Goal: Navigation & Orientation: Find specific page/section

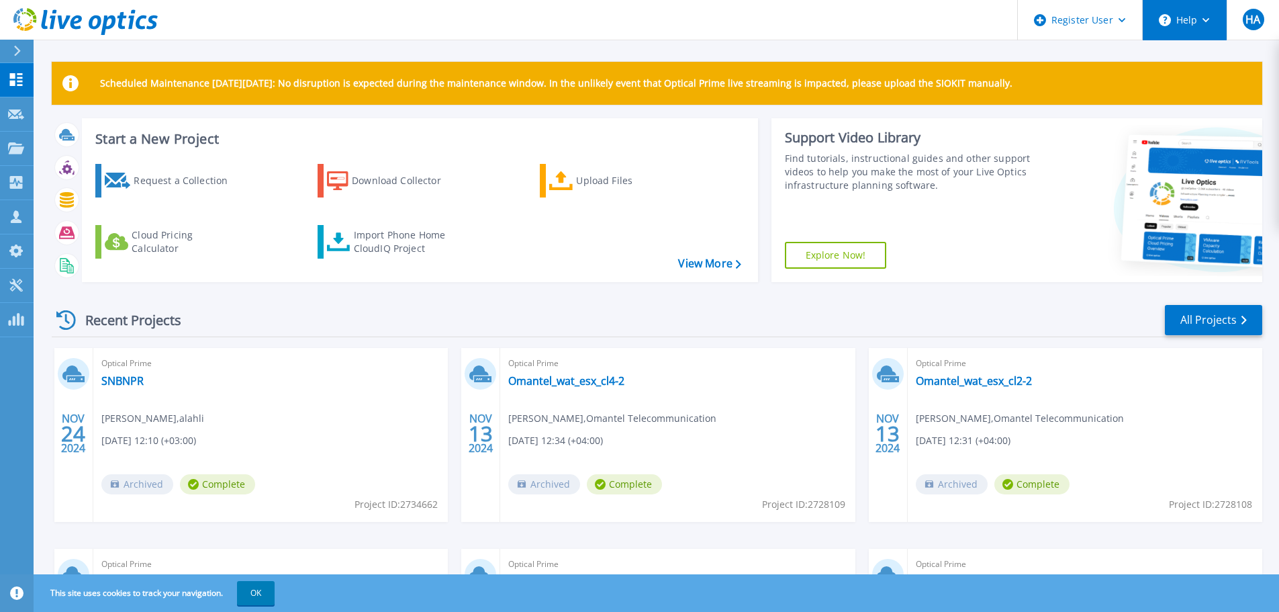
click at [1168, 15] on icon at bounding box center [1165, 20] width 12 height 12
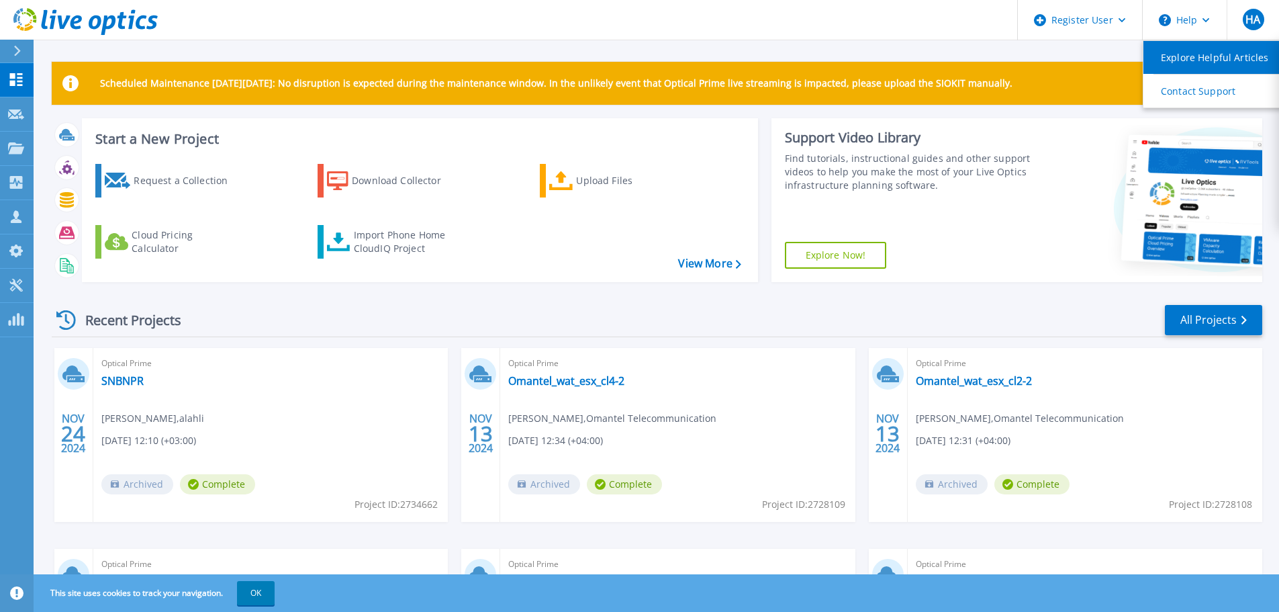
click at [1168, 67] on link "Explore Helpful Articles" at bounding box center [1219, 57] width 150 height 33
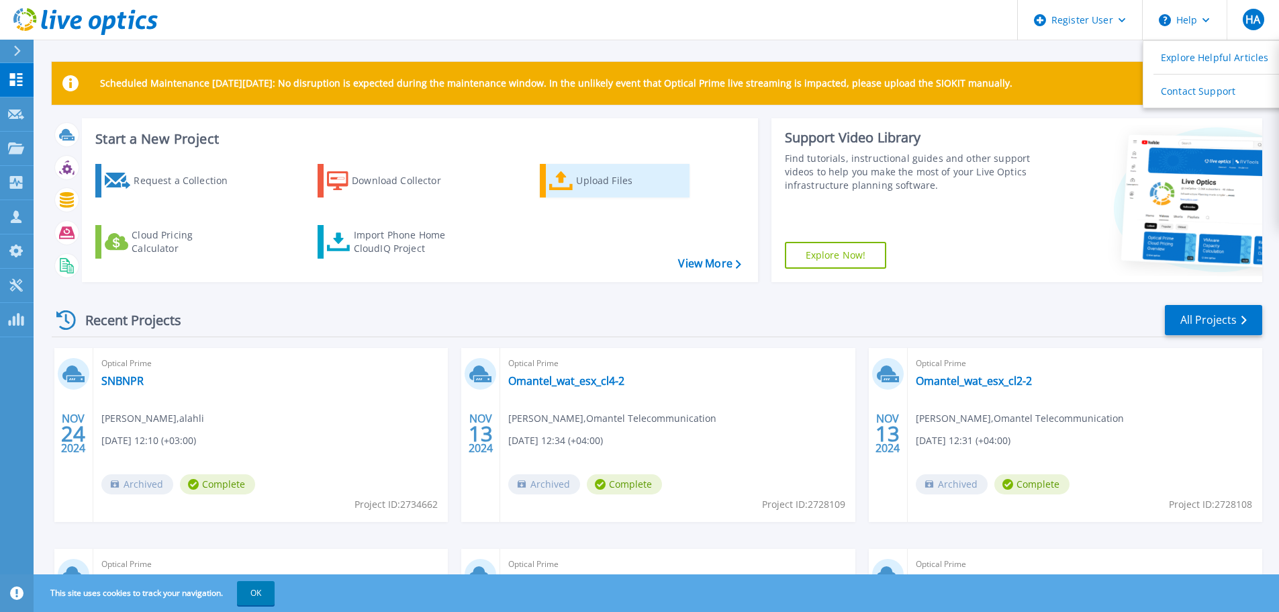
click at [601, 181] on div "Upload Files" at bounding box center [629, 180] width 107 height 27
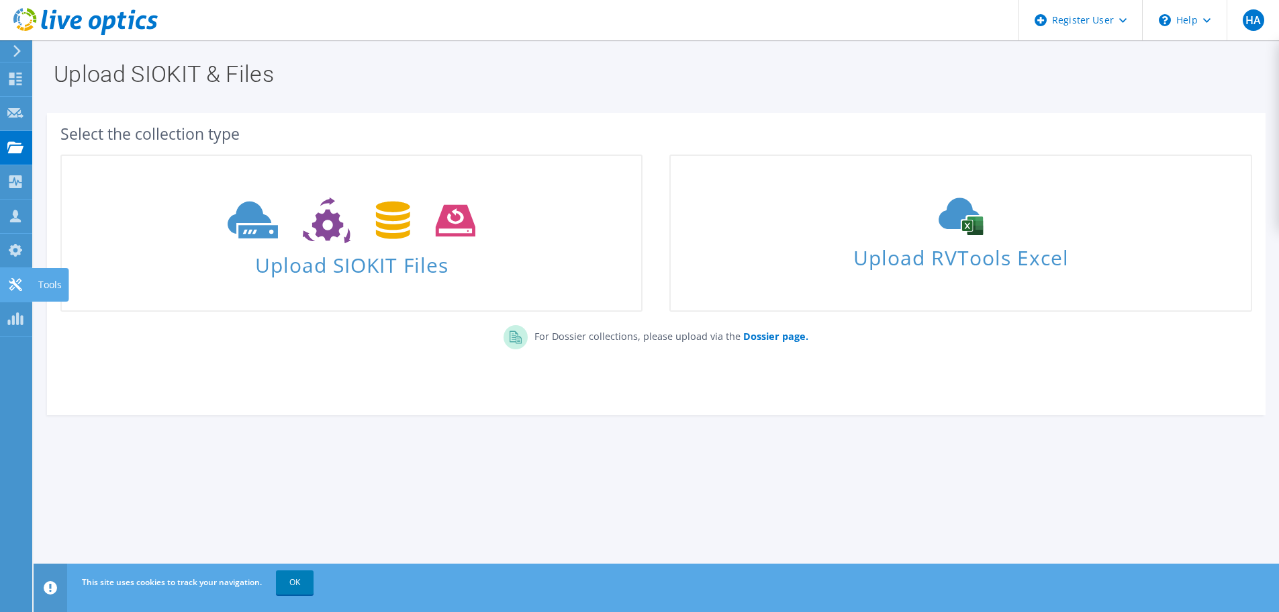
click at [17, 281] on use at bounding box center [15, 284] width 13 height 13
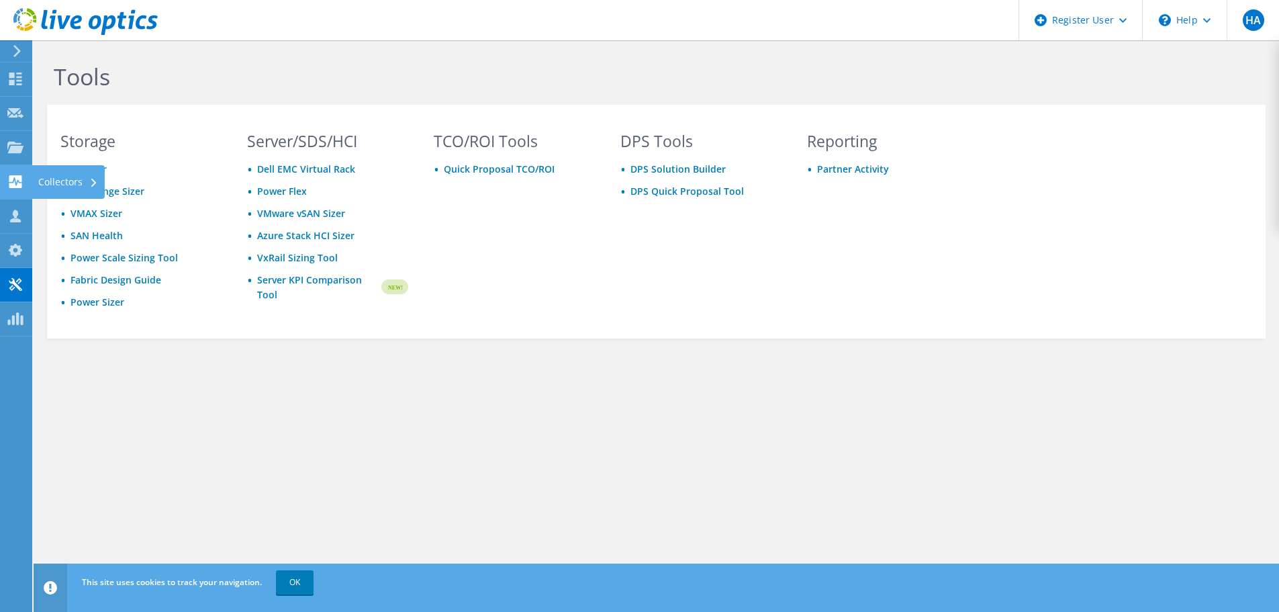
click at [44, 185] on div "Collectors" at bounding box center [68, 182] width 73 height 34
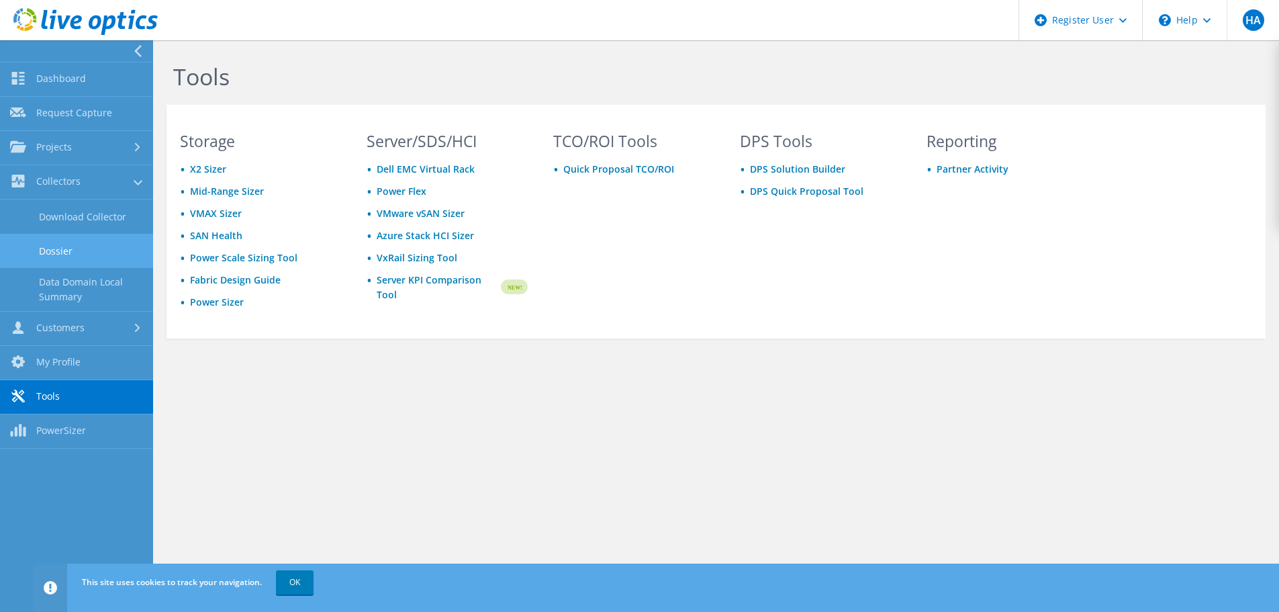
click at [60, 253] on link "Dossier" at bounding box center [76, 251] width 153 height 34
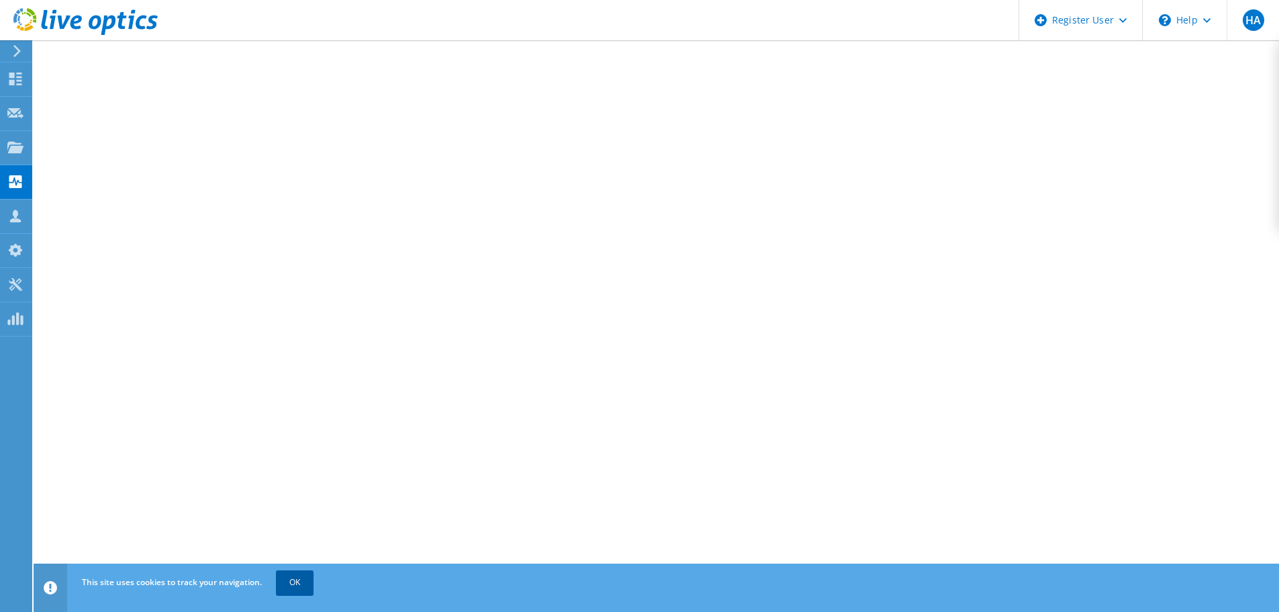
click at [296, 579] on link "OK" at bounding box center [295, 582] width 38 height 24
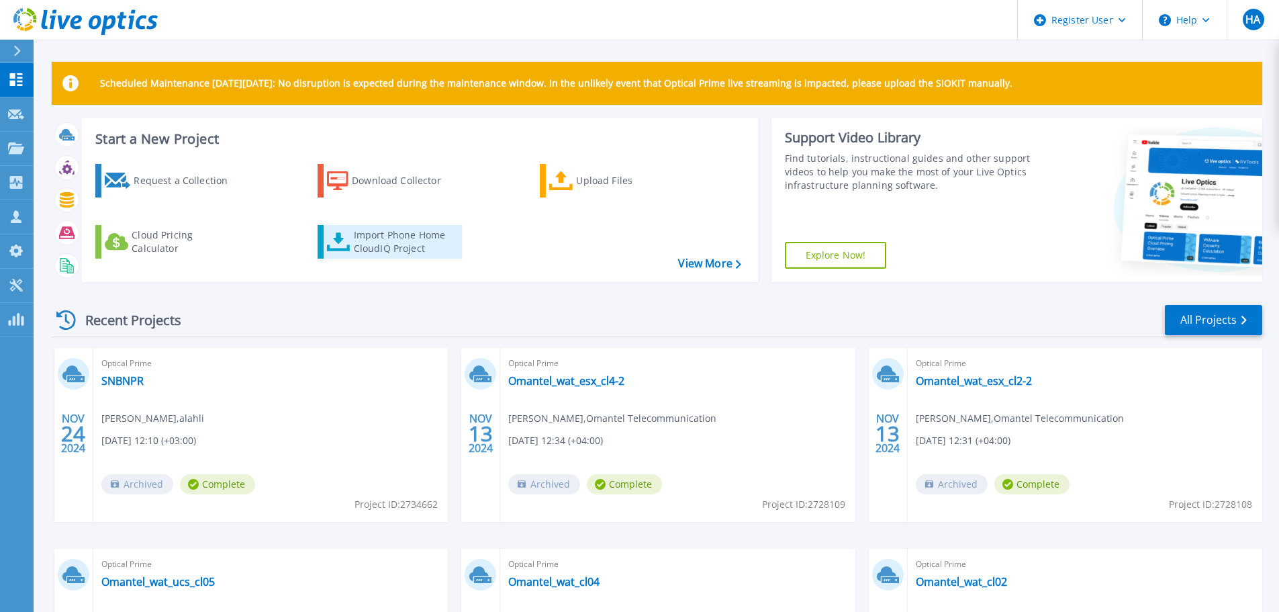
click at [410, 246] on div "Import Phone Home CloudIQ Project" at bounding box center [406, 241] width 105 height 27
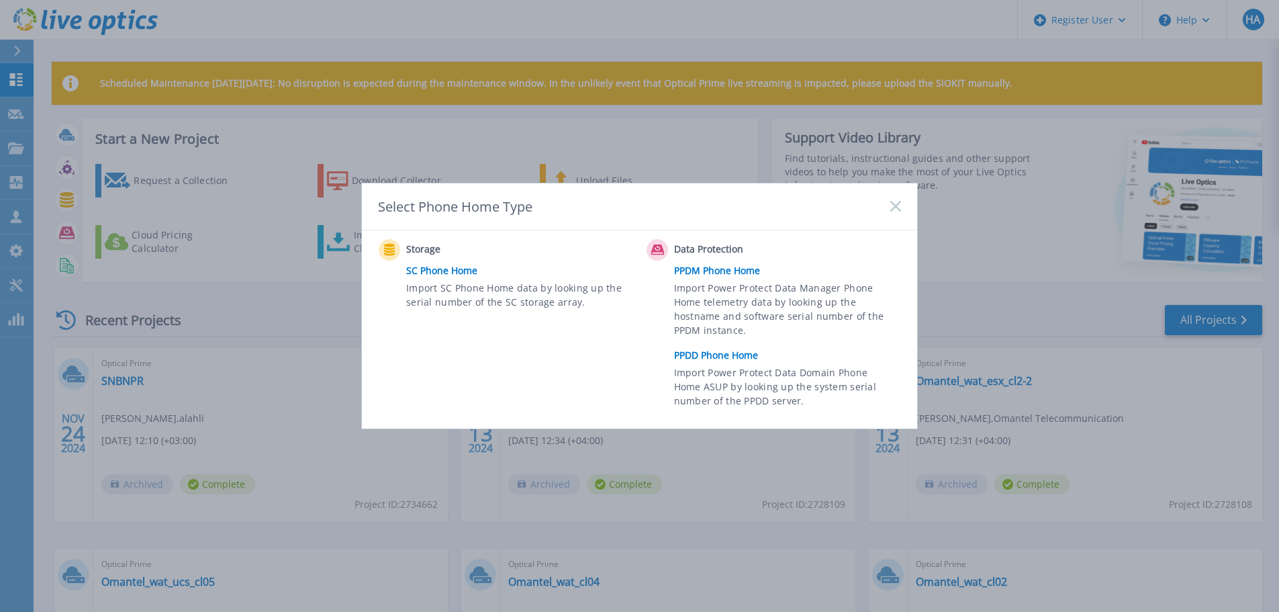
click at [898, 201] on icon at bounding box center [895, 206] width 11 height 11
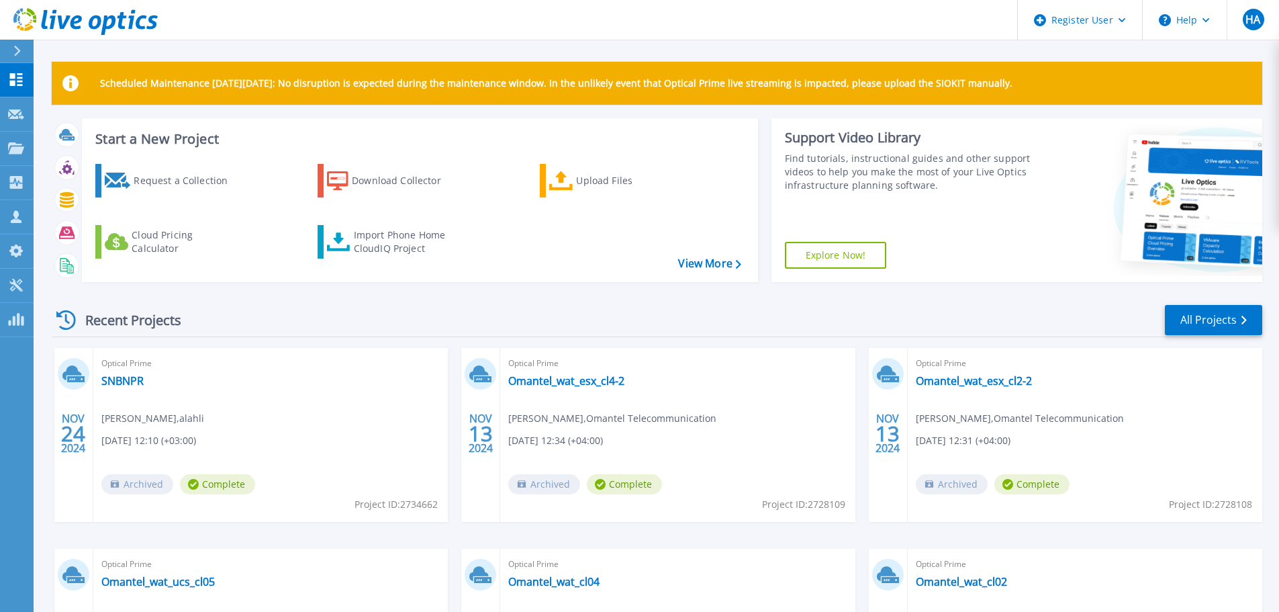
click at [724, 255] on div "Request a Collection Download Collector Upload Files Cloud Pricing Calculator I…" at bounding box center [418, 214] width 667 height 122
click at [722, 262] on link "View More" at bounding box center [709, 263] width 62 height 13
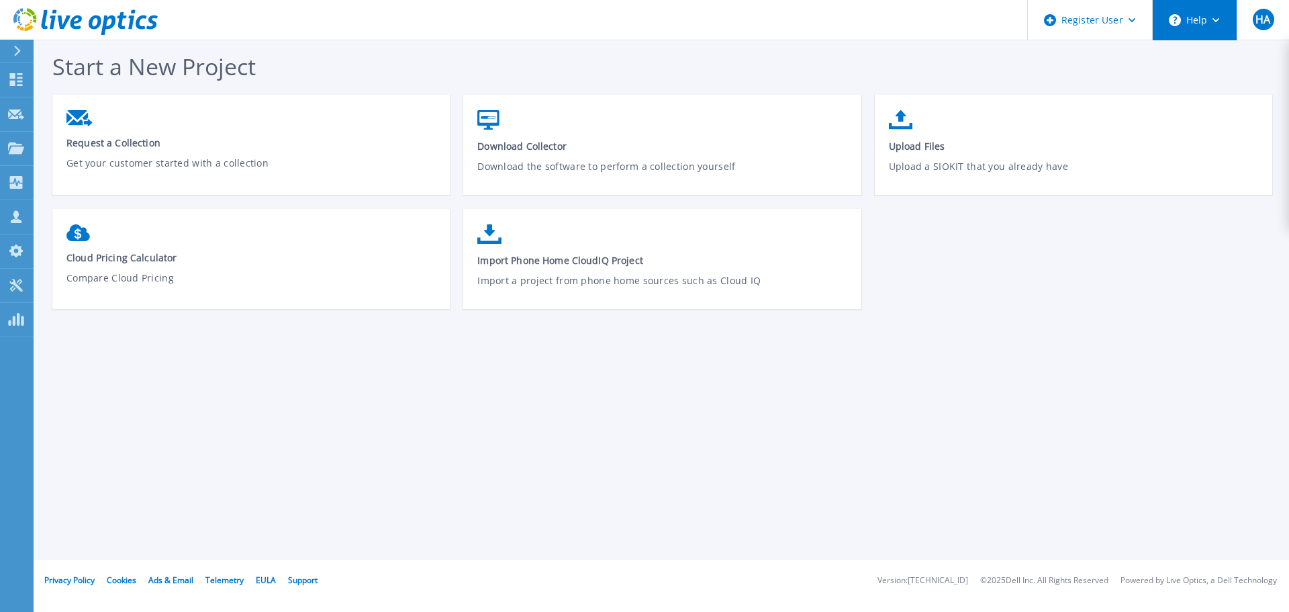
click at [1172, 28] on button "Help" at bounding box center [1195, 20] width 84 height 40
